Goal: Information Seeking & Learning: Learn about a topic

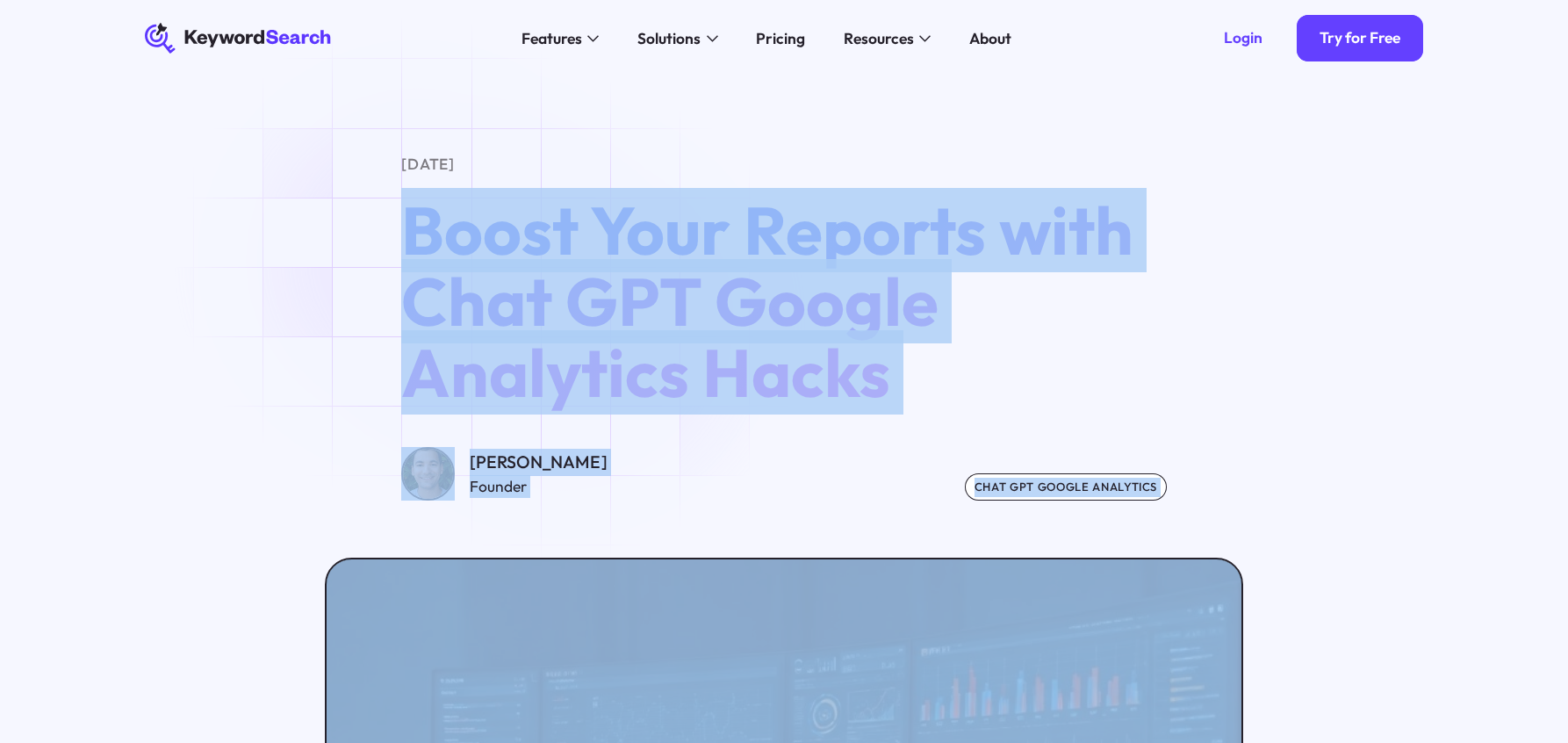
scroll to position [532, 0]
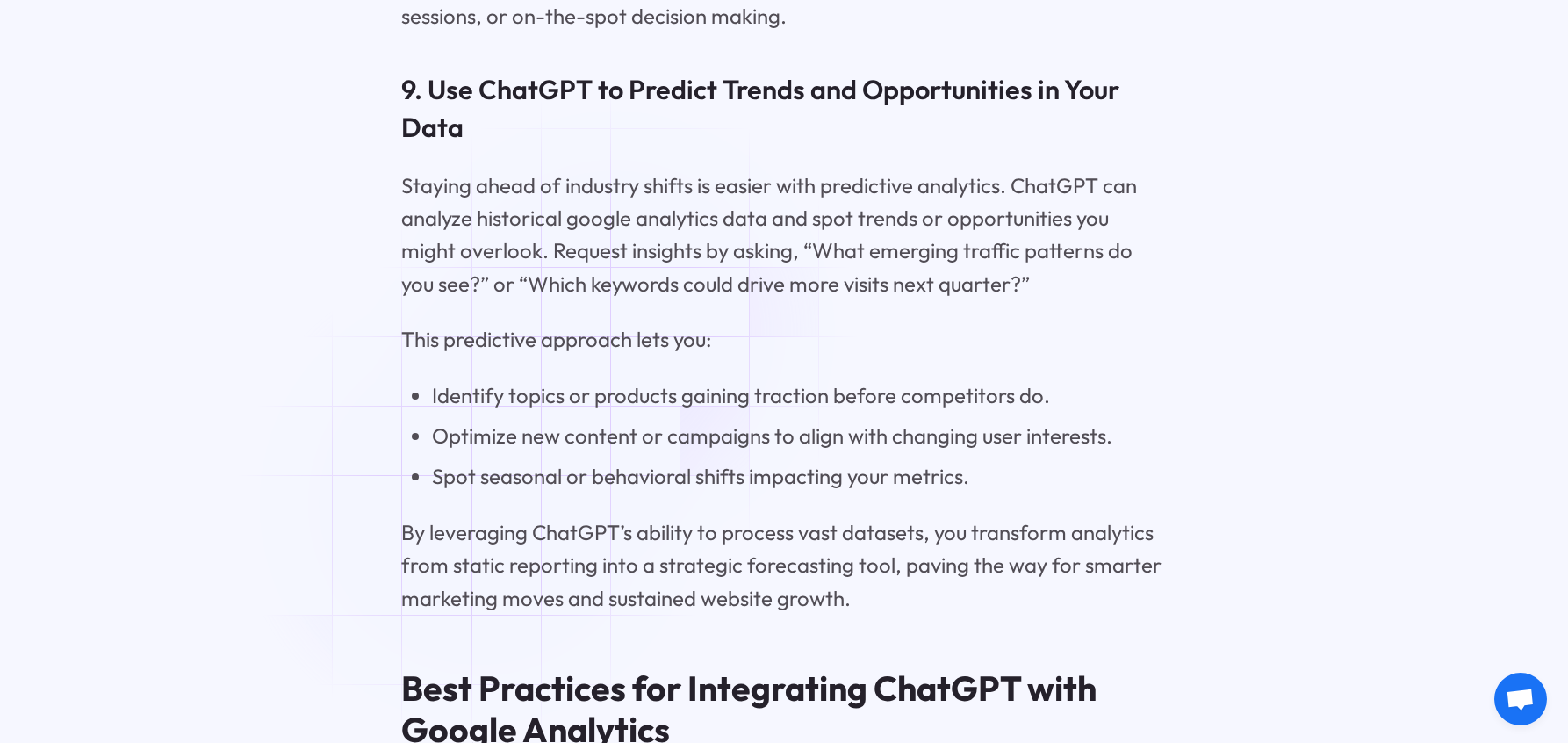
scroll to position [8508, 0]
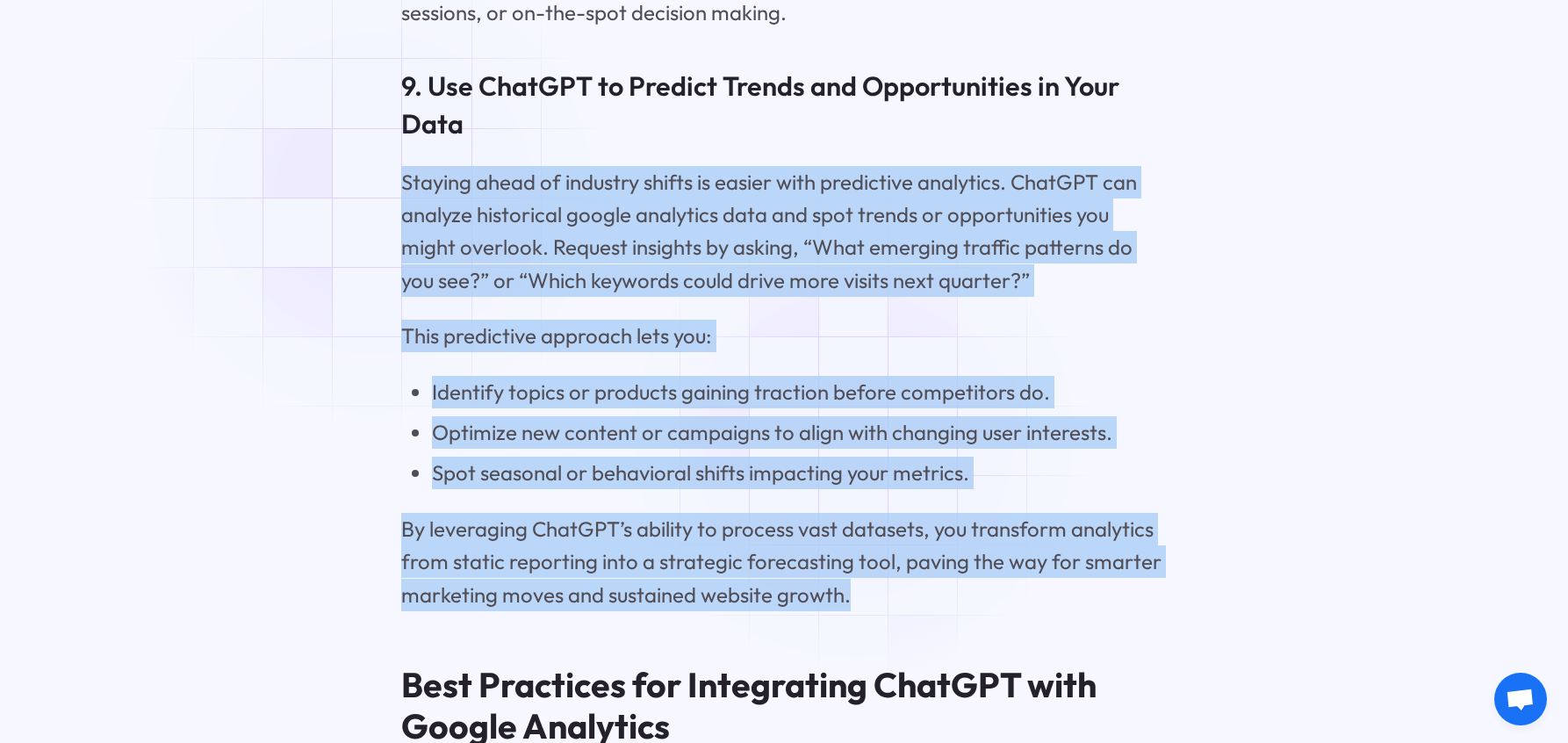
drag, startPoint x: 877, startPoint y: 639, endPoint x: 392, endPoint y: 237, distance: 629.9
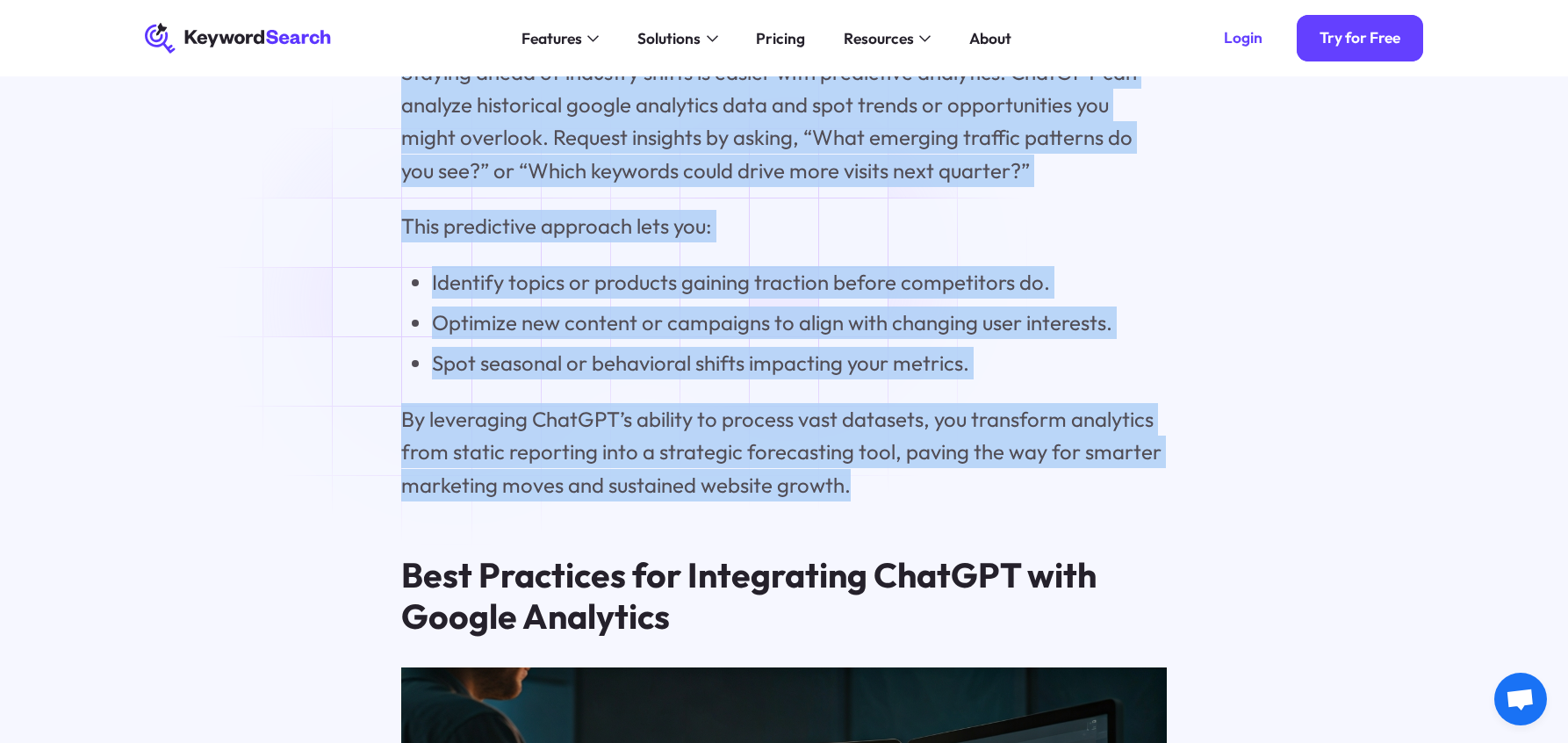
scroll to position [8617, 0]
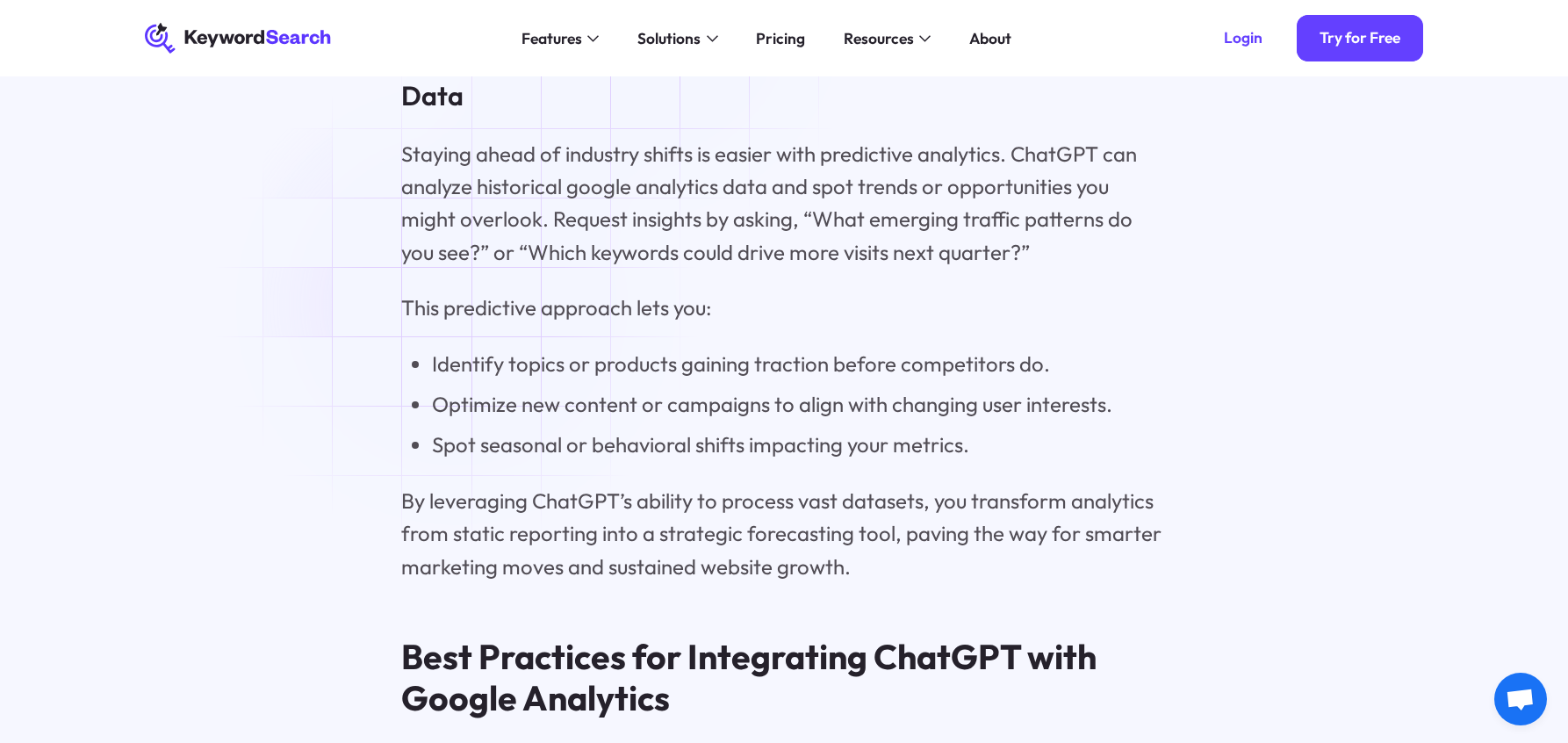
scroll to position [8537, 0]
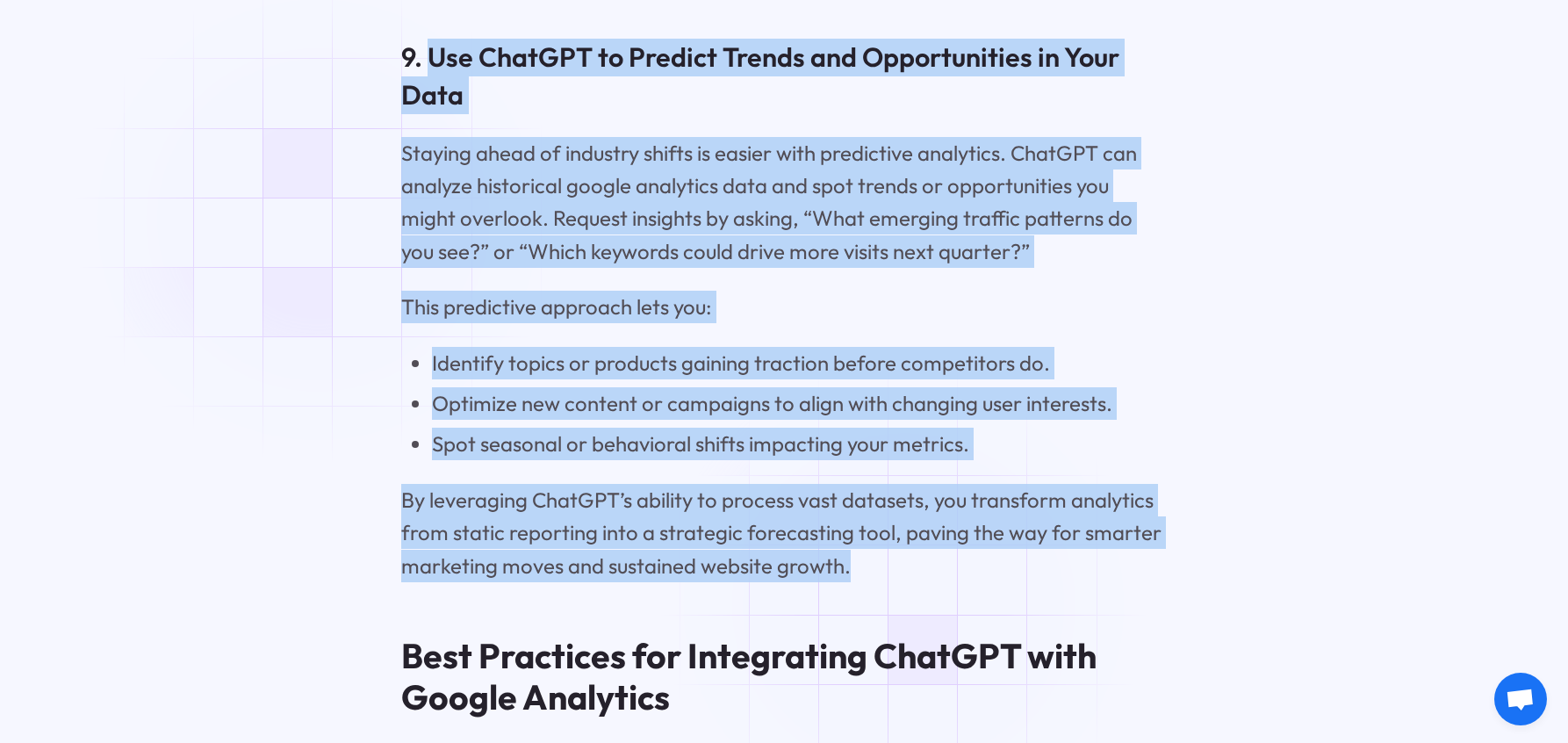
drag, startPoint x: 434, startPoint y: 86, endPoint x: 911, endPoint y: 607, distance: 706.4
copy div "Use ChatGPT to Predict Trends and Opportunities in Your Data Staying ahead of i…"
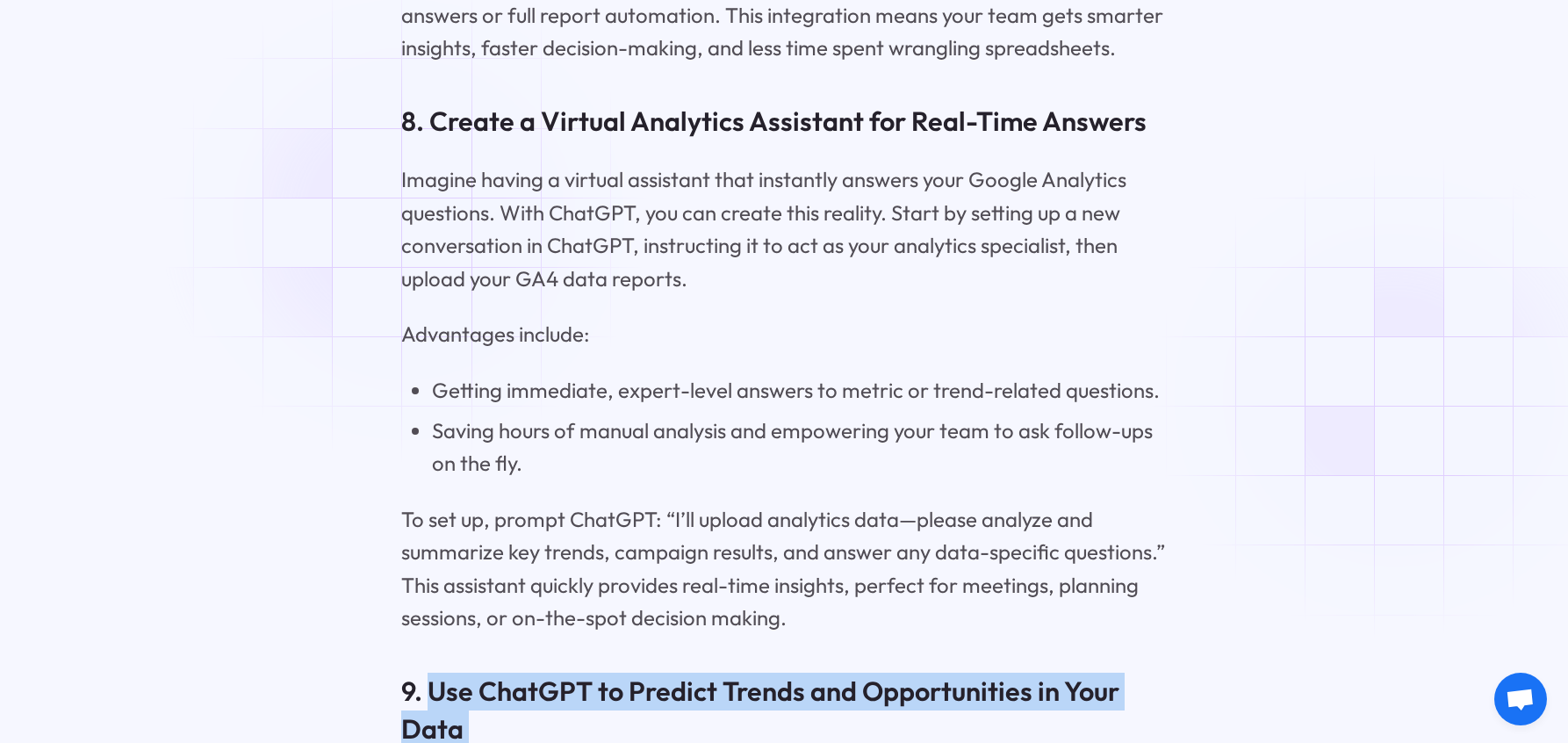
scroll to position [7908, 0]
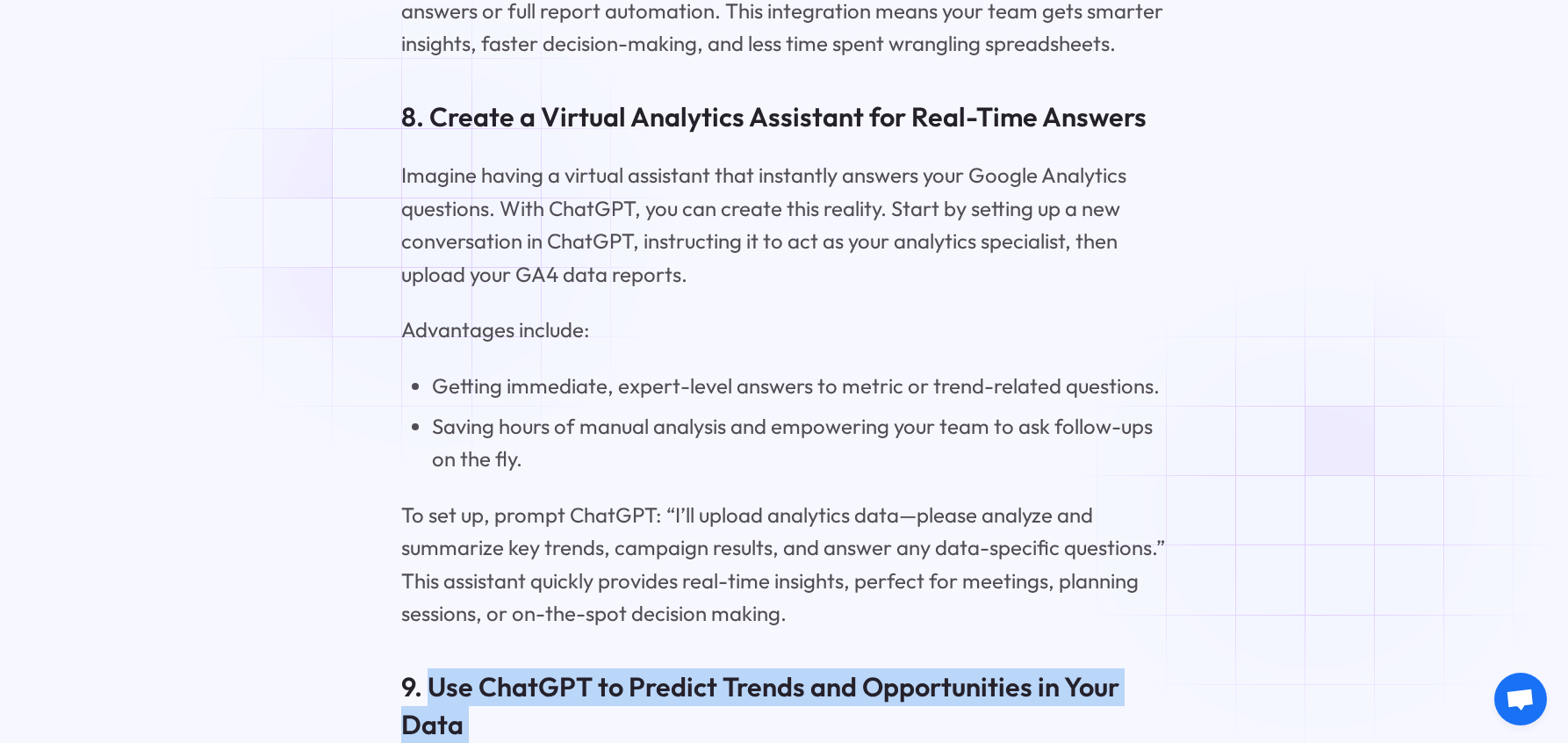
copy div "Use ChatGPT to Predict Trends and Opportunities in Your Data Staying ahead of i…"
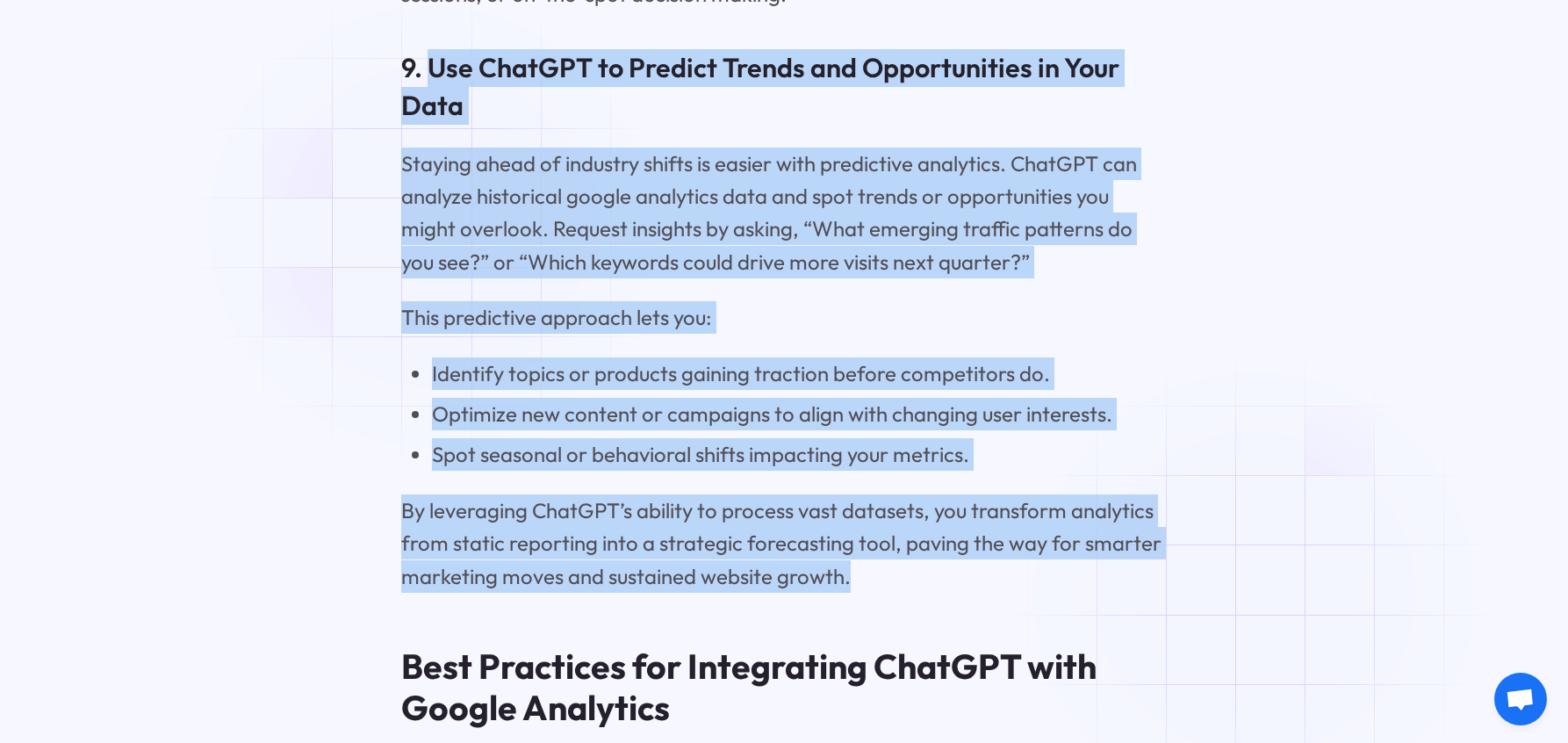
scroll to position [8626, 0]
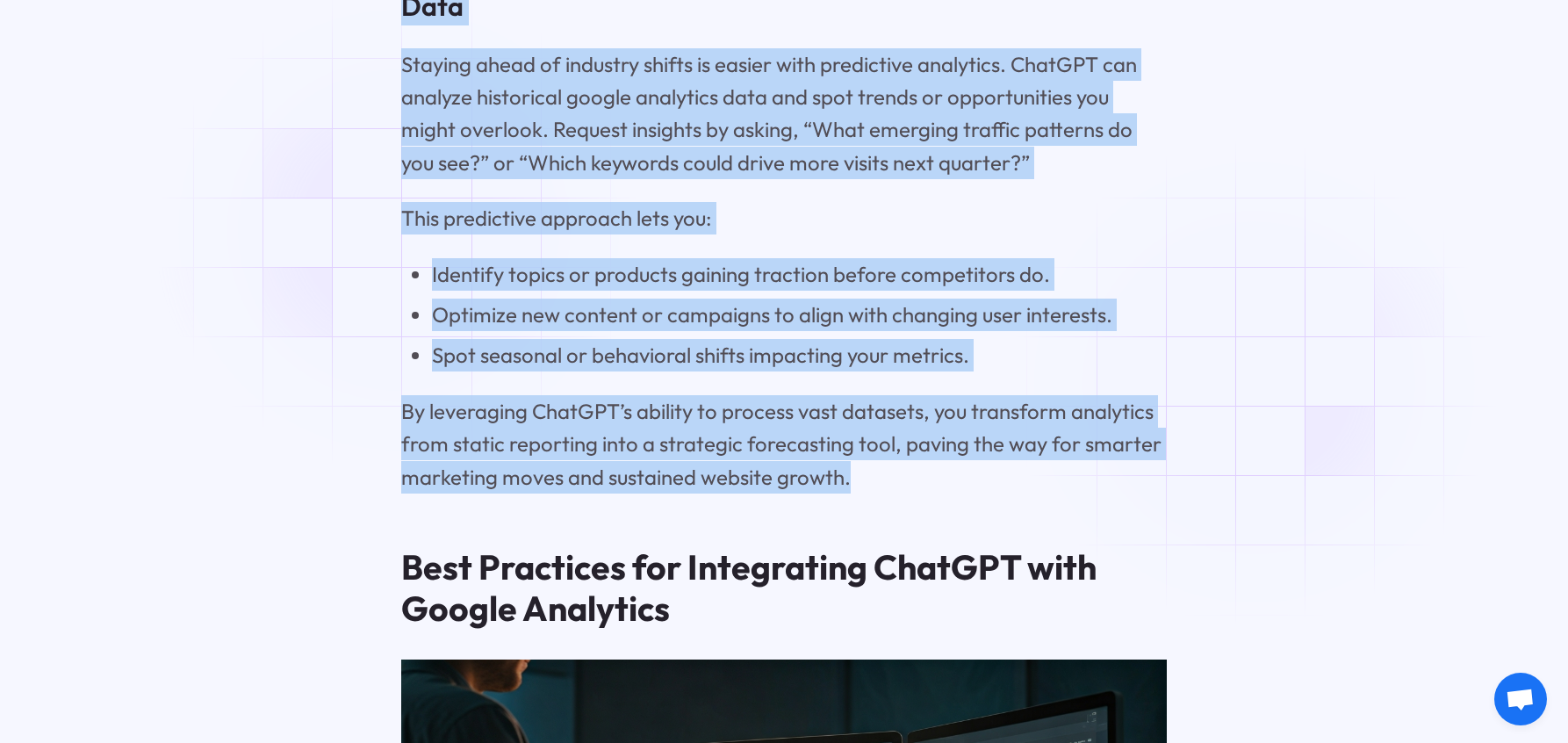
copy div "Use ChatGPT to Predict Trends and Opportunities in Your Data Staying ahead of i…"
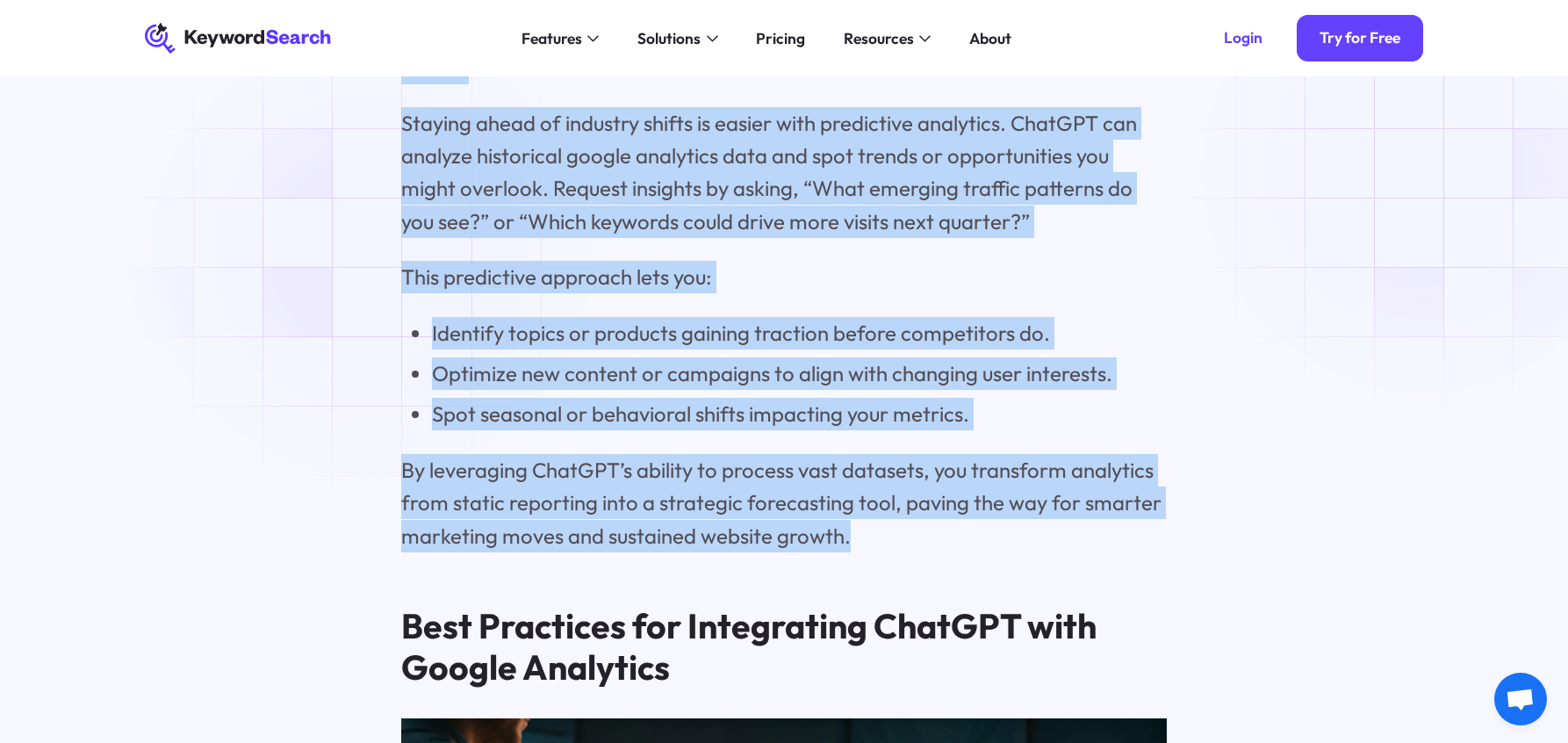
scroll to position [8561, 0]
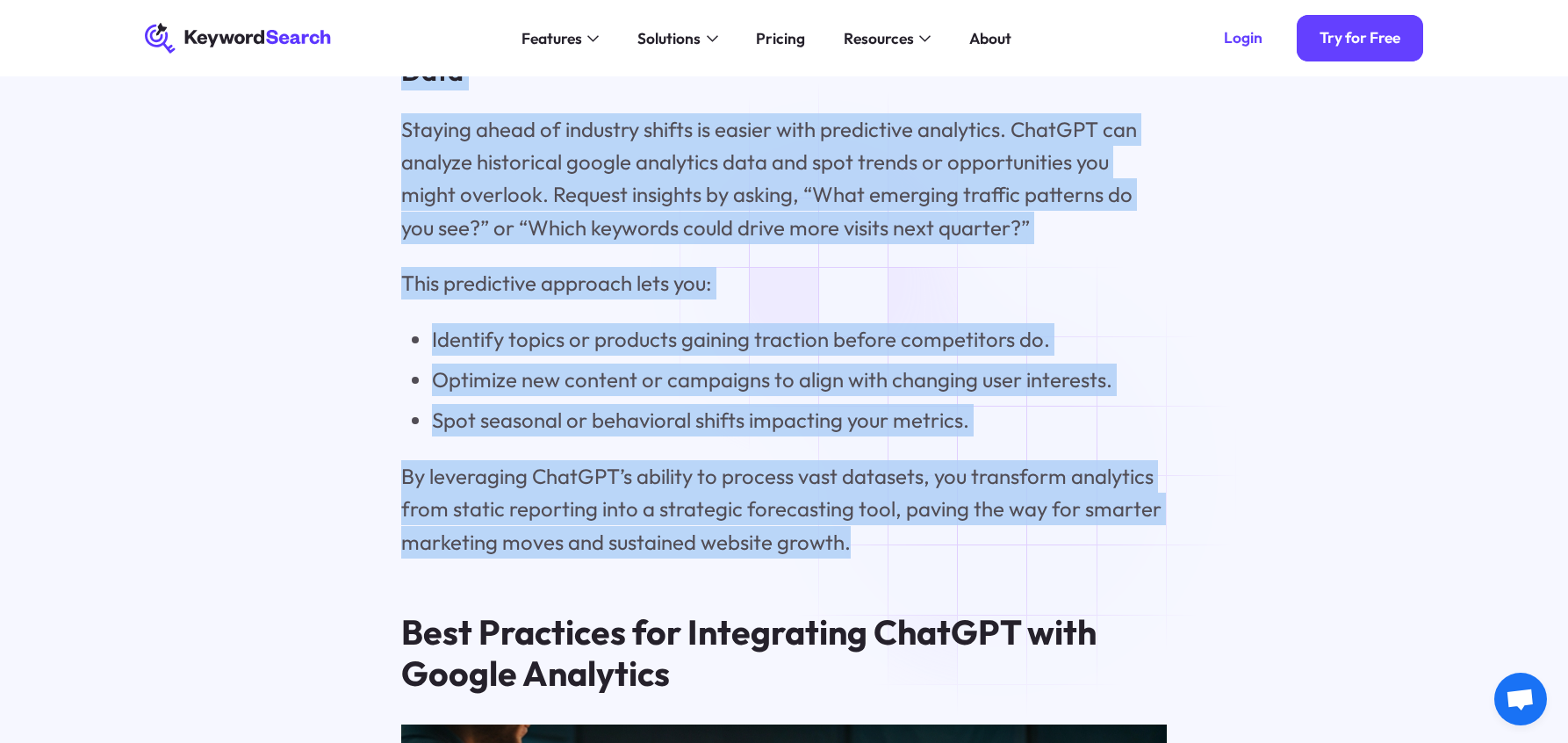
click at [833, 245] on p "Staying ahead of industry shifts is easier with predictive analytics. ChatGPT c…" at bounding box center [784, 179] width 765 height 132
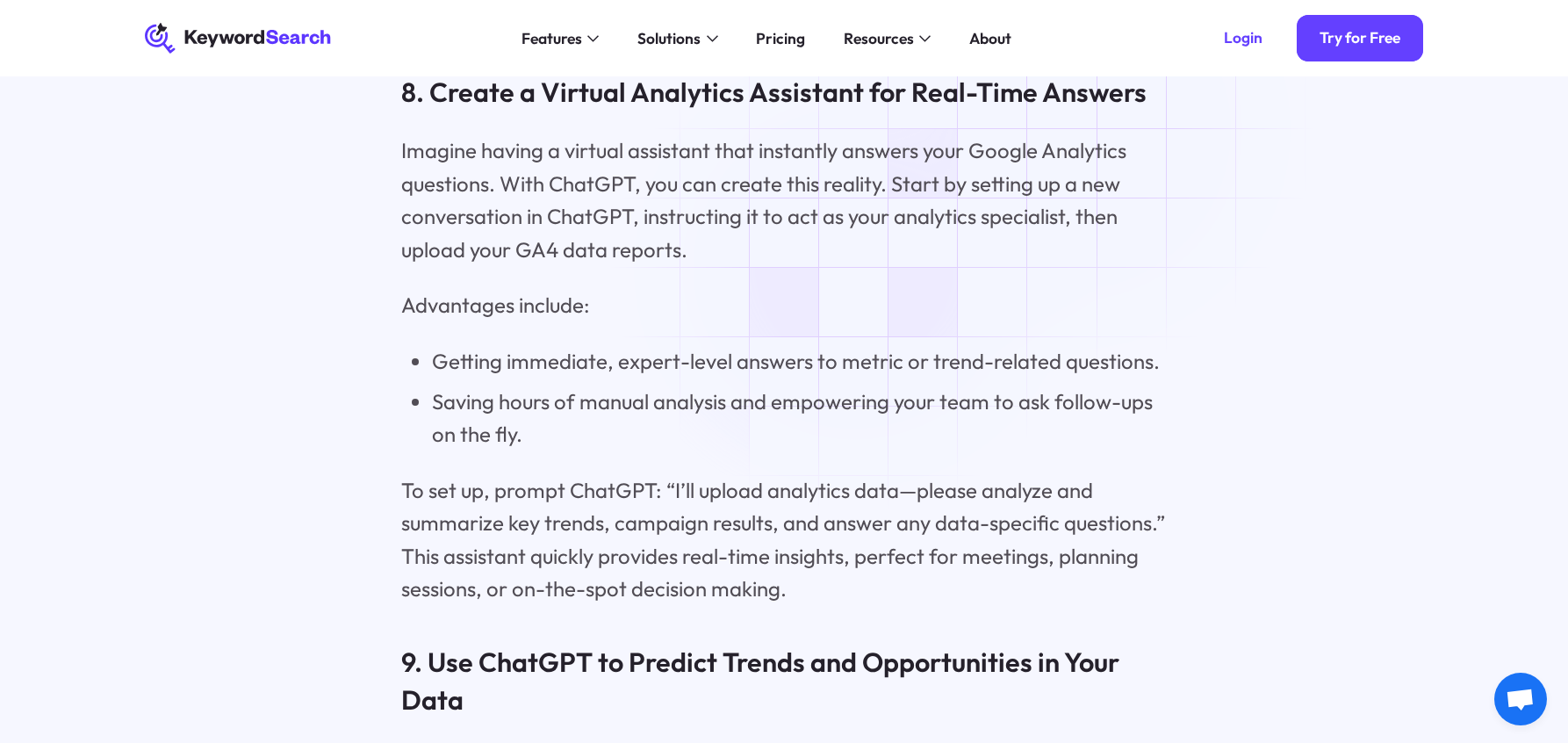
scroll to position [7926, 0]
